Goal: Information Seeking & Learning: Find specific fact

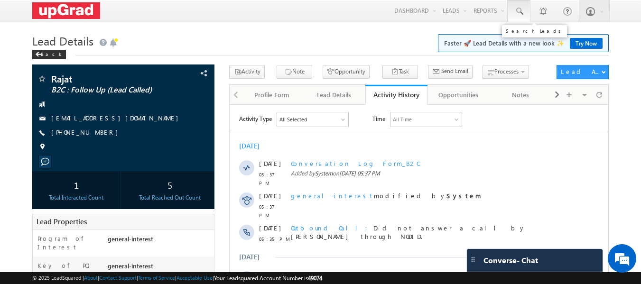
click at [527, 9] on link at bounding box center [519, 11] width 23 height 22
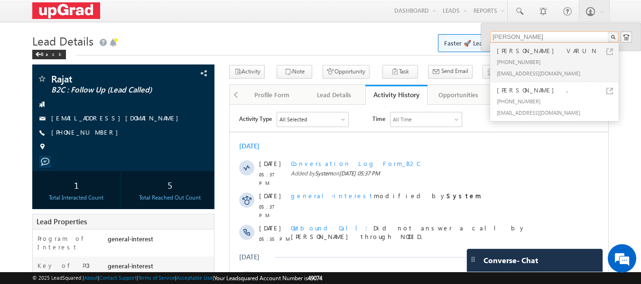
click at [492, 36] on input "raj purohit" at bounding box center [554, 36] width 129 height 11
click at [522, 38] on input "raj purohit" at bounding box center [554, 36] width 129 height 11
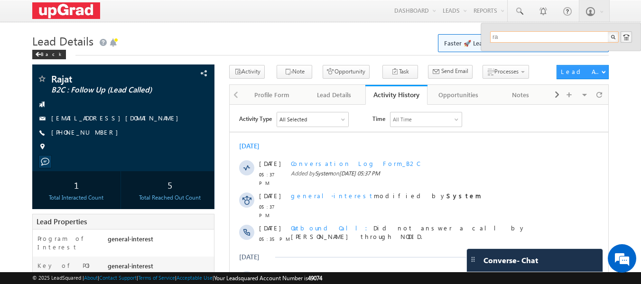
type input "r"
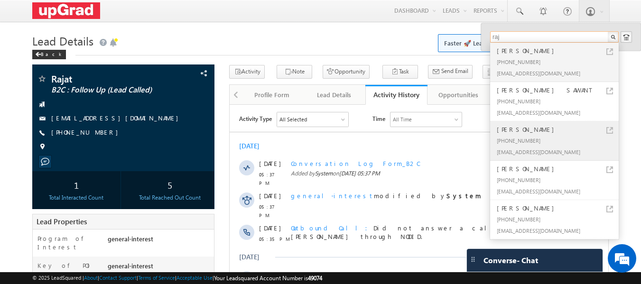
type input "raj"
click at [514, 133] on div "Raj Purohit" at bounding box center [558, 129] width 127 height 10
click at [510, 135] on div "+91-7090870459" at bounding box center [558, 140] width 127 height 11
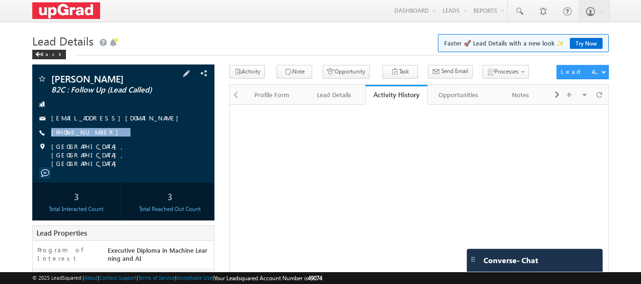
drag, startPoint x: 132, startPoint y: 128, endPoint x: 102, endPoint y: 140, distance: 32.6
click at [102, 140] on div "Raj Purohit B2C : Follow Up (Lead Called) rpurohit220@gmail.com +91-7090870459" at bounding box center [123, 121] width 173 height 94
copy div "+91-7090870459"
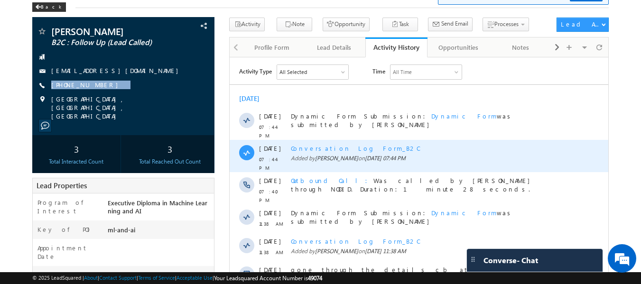
scroll to position [253, 0]
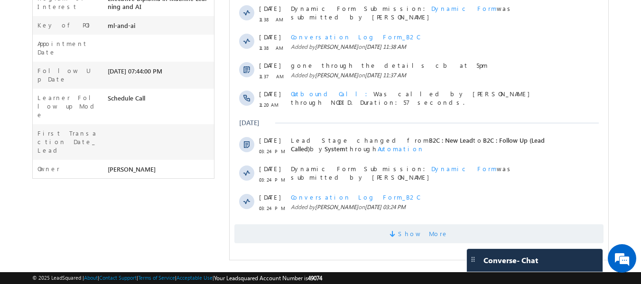
click at [420, 226] on span "Show More" at bounding box center [423, 234] width 50 height 19
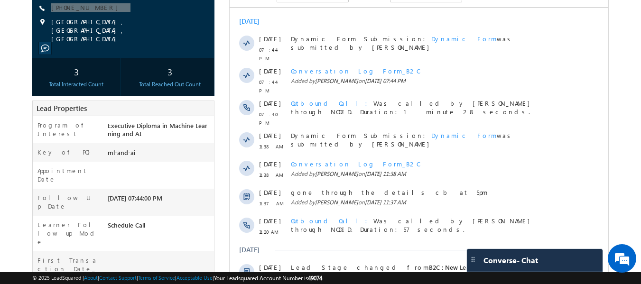
scroll to position [63, 0]
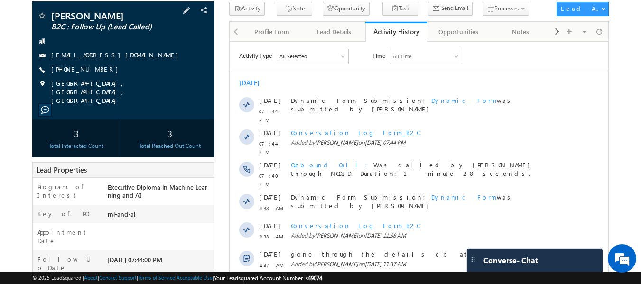
click at [136, 60] on div "rpurohit220@gmail.com" at bounding box center [123, 55] width 173 height 9
drag, startPoint x: 127, startPoint y: 67, endPoint x: 105, endPoint y: 75, distance: 23.0
click at [105, 75] on div "Raj Purohit B2C : Follow Up (Lead Called) rpurohit220@gmail.com +91-7090870459" at bounding box center [123, 58] width 173 height 94
copy div "+91-7090870459"
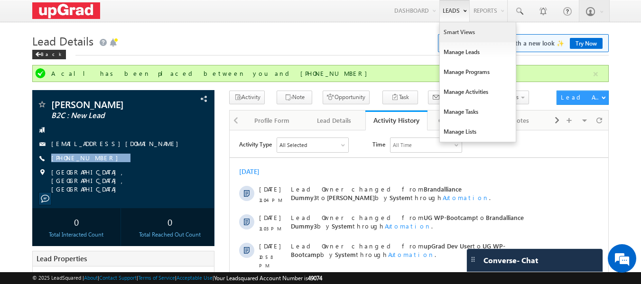
click at [461, 34] on link "Smart Views" at bounding box center [478, 32] width 76 height 20
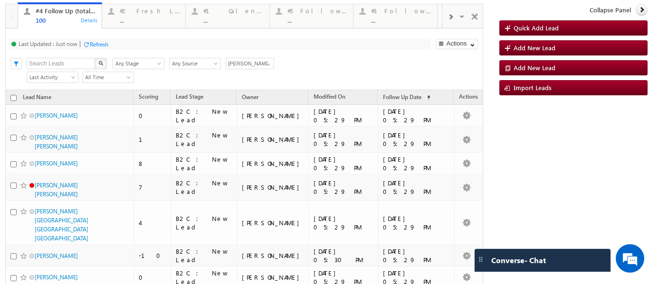
click at [447, 18] on span at bounding box center [450, 17] width 6 height 8
click at [311, 18] on div "..." at bounding box center [317, 20] width 60 height 7
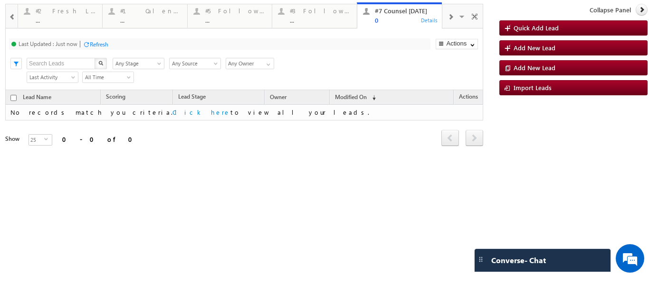
click at [446, 16] on div at bounding box center [450, 16] width 16 height 21
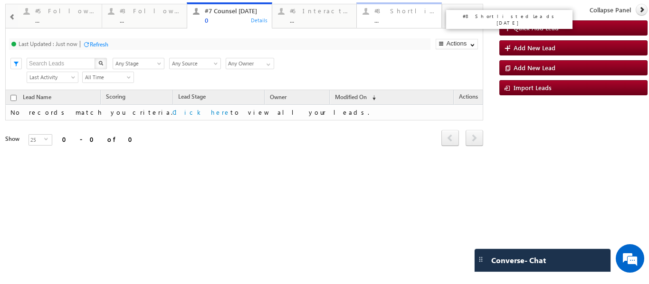
click at [403, 13] on div "#8 Shortlisted Leads [DATE]" at bounding box center [404, 11] width 61 height 8
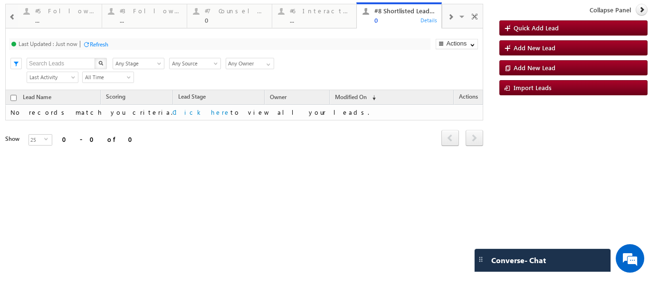
click at [451, 18] on span at bounding box center [450, 17] width 6 height 8
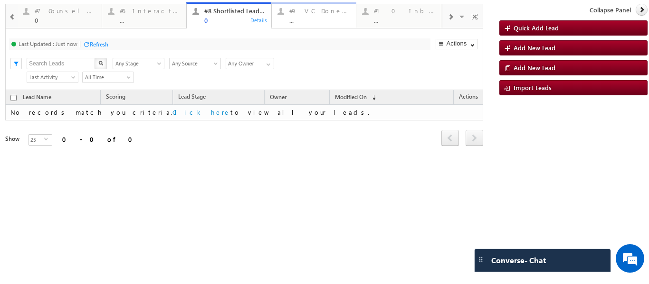
click at [301, 18] on div "..." at bounding box center [319, 20] width 61 height 7
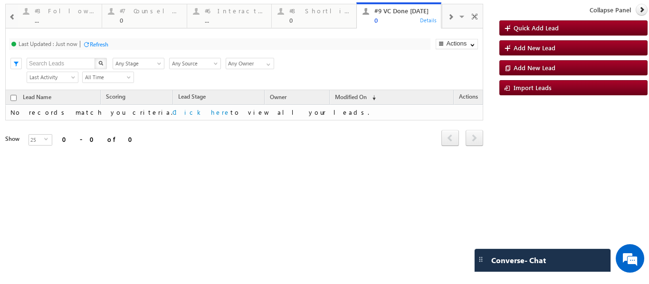
click at [452, 16] on span at bounding box center [450, 17] width 6 height 8
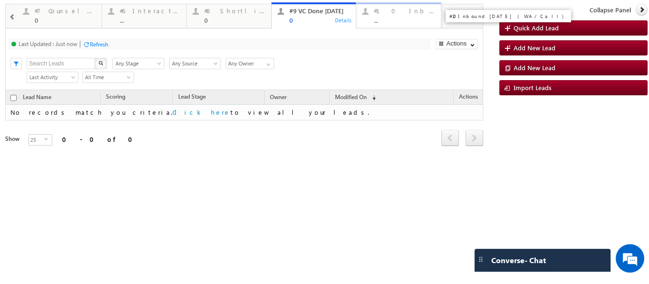
click at [405, 12] on div "#10 Inbound [DATE] (WA /Call)" at bounding box center [404, 11] width 61 height 8
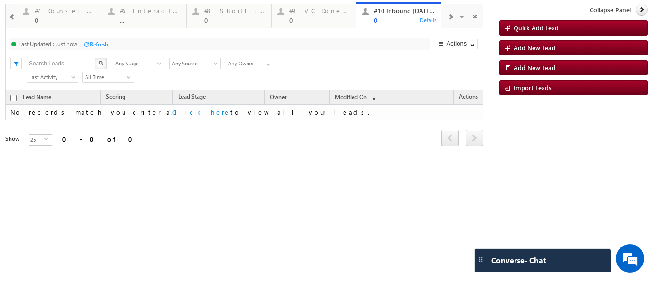
click at [449, 14] on span at bounding box center [450, 17] width 6 height 8
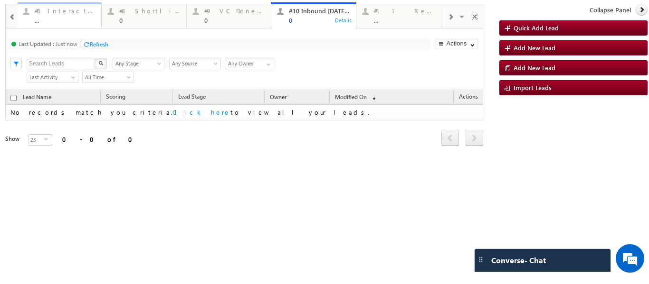
click at [67, 19] on div "..." at bounding box center [65, 20] width 61 height 7
